Goal: Find specific page/section: Find specific page/section

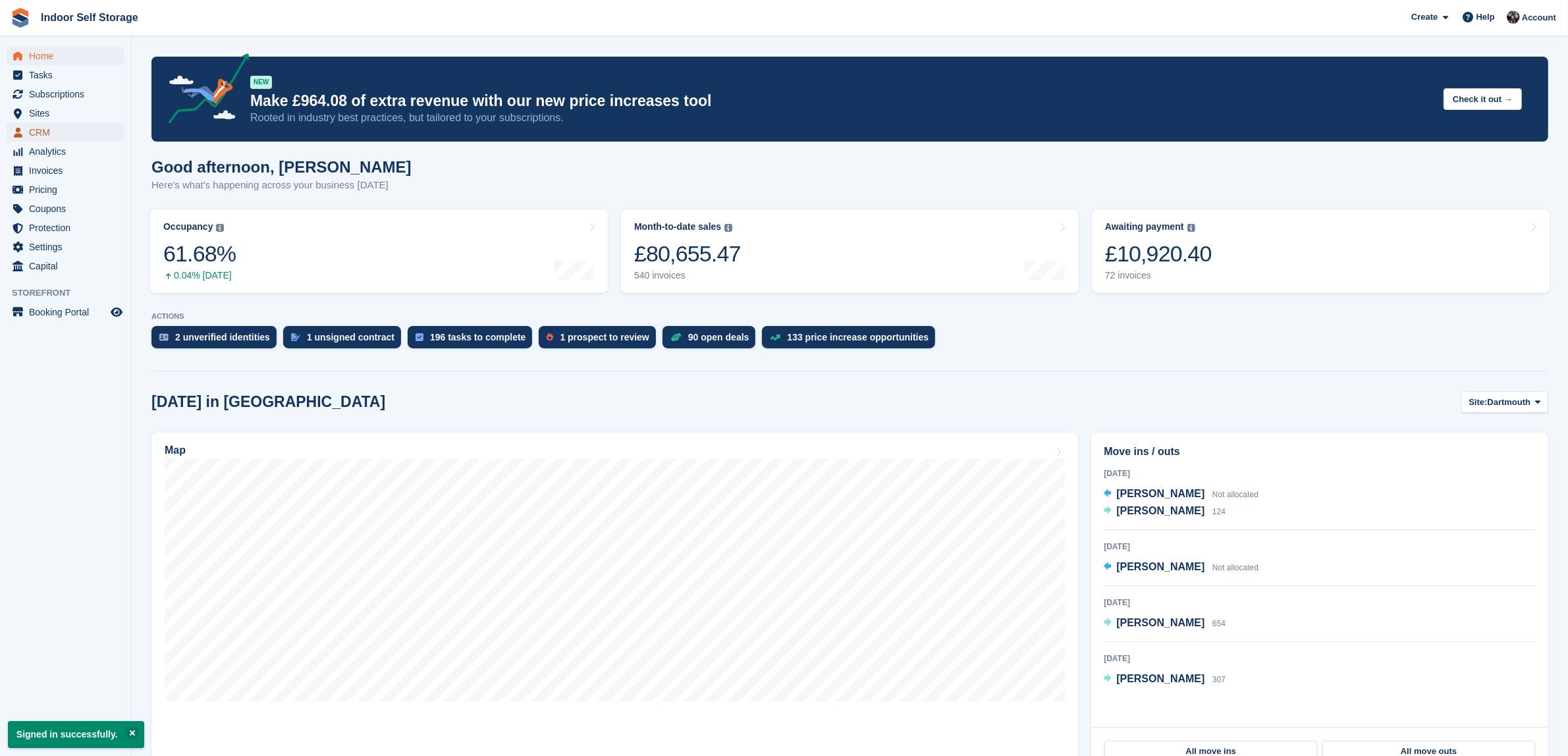
click at [43, 132] on span "CRM" at bounding box center [68, 132] width 79 height 18
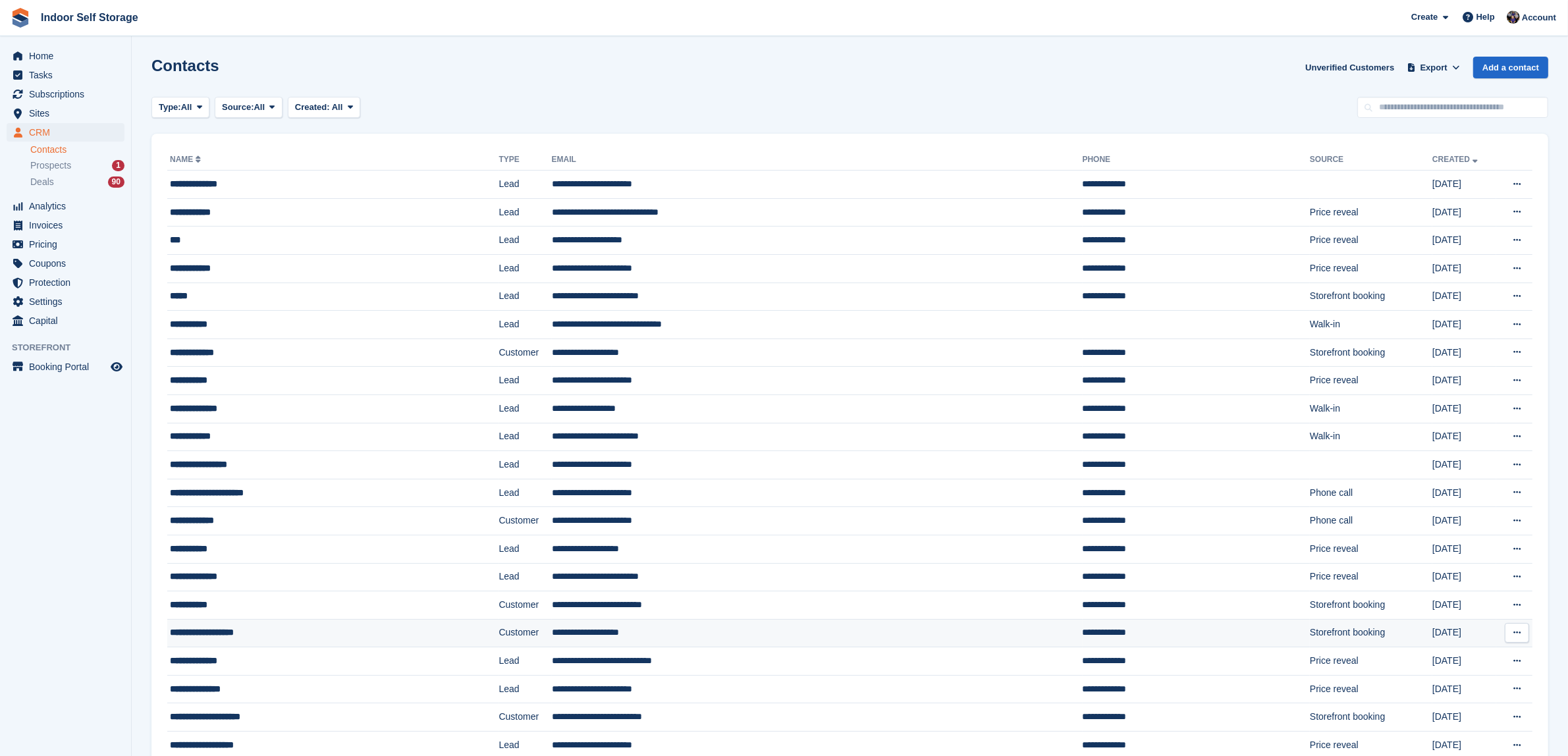
click at [552, 630] on td "**********" at bounding box center [817, 633] width 531 height 28
